Goal: Find specific page/section

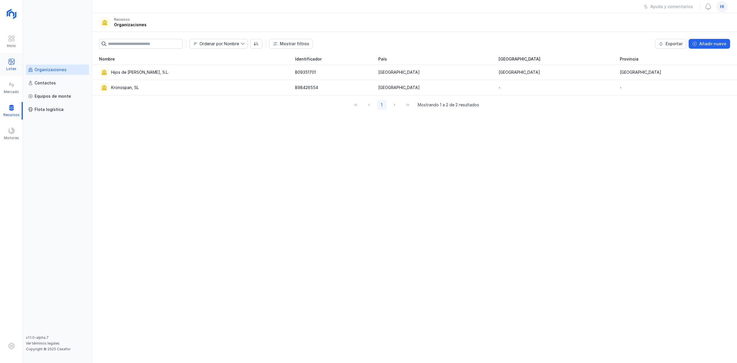
click at [9, 65] on div at bounding box center [11, 62] width 7 height 8
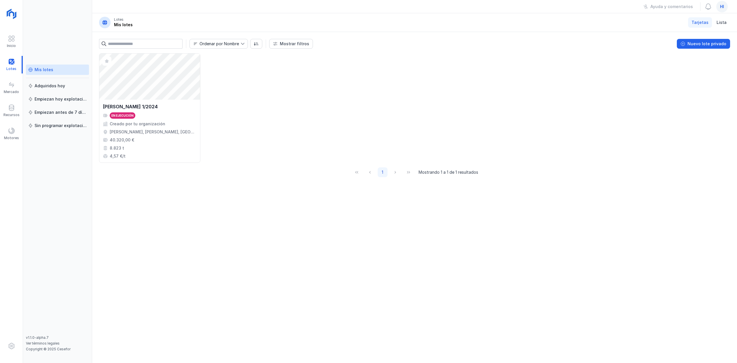
click at [722, 5] on span "hi" at bounding box center [722, 7] width 4 height 6
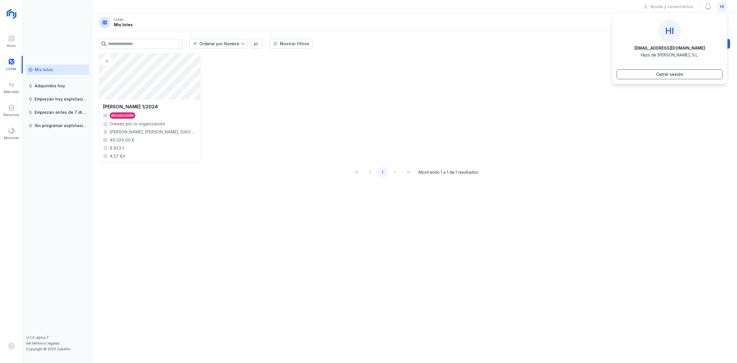
click at [632, 75] on button "Cerrar sesión" at bounding box center [669, 74] width 106 height 10
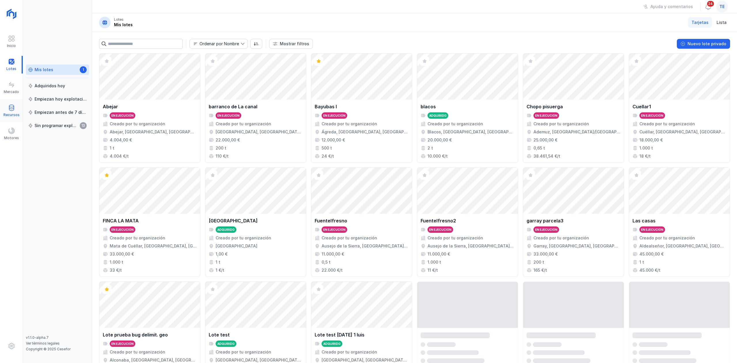
click at [9, 117] on div "Recursos" at bounding box center [11, 115] width 16 height 5
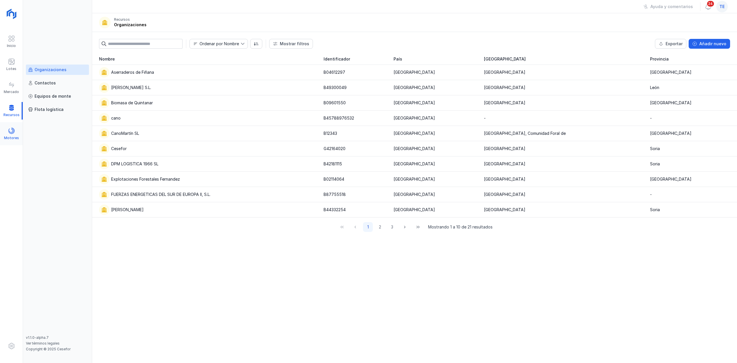
click at [19, 130] on div "Motores" at bounding box center [11, 134] width 23 height 18
